Goal: Task Accomplishment & Management: Manage account settings

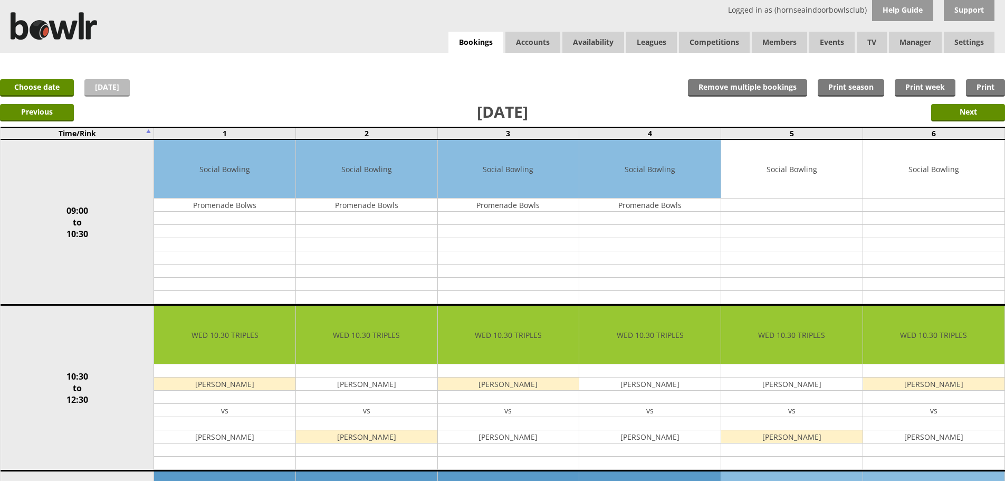
click at [108, 90] on link "[DATE]" at bounding box center [106, 87] width 45 height 17
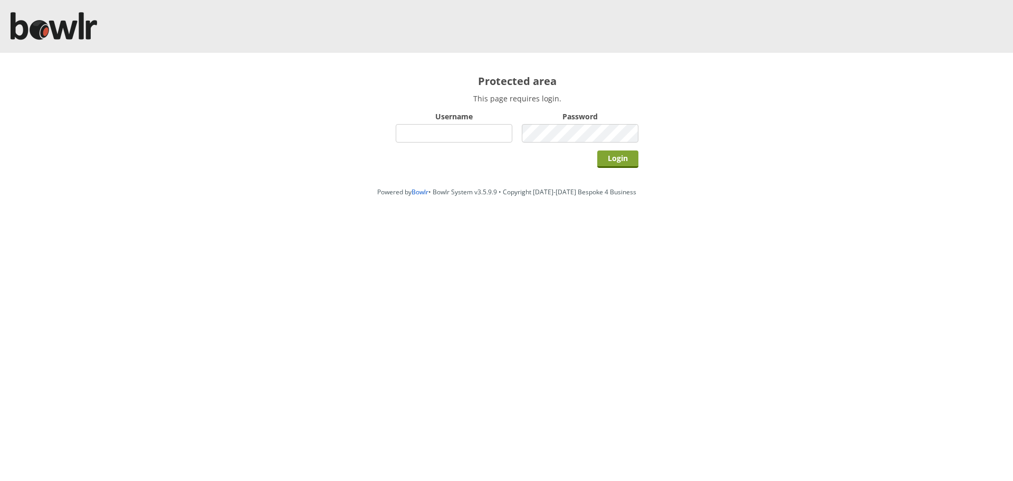
type input "hornseaindoorbowlsclub"
click at [624, 159] on input "Login" at bounding box center [617, 158] width 41 height 17
